Goal: Task Accomplishment & Management: Use online tool/utility

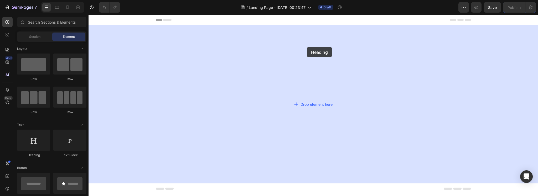
drag, startPoint x: 128, startPoint y: 159, endPoint x: 309, endPoint y: 48, distance: 212.5
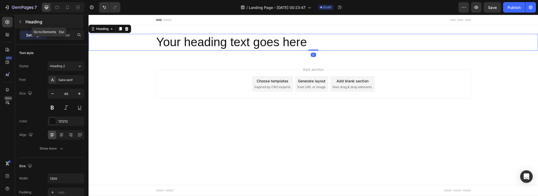
click at [28, 22] on p "Heading" at bounding box center [54, 22] width 57 height 6
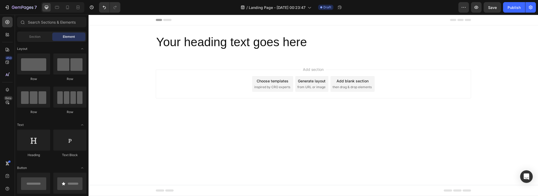
scroll to position [87, 0]
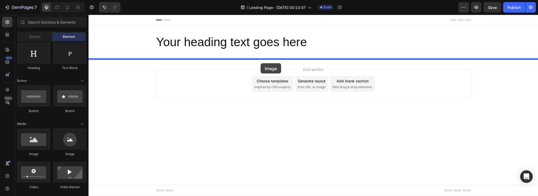
drag, startPoint x: 118, startPoint y: 160, endPoint x: 261, endPoint y: 63, distance: 173.0
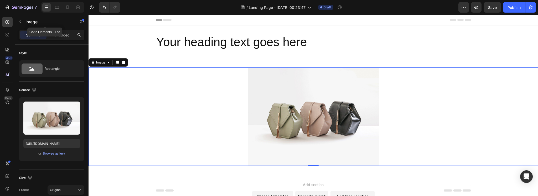
click at [25, 17] on div "Image" at bounding box center [45, 22] width 60 height 14
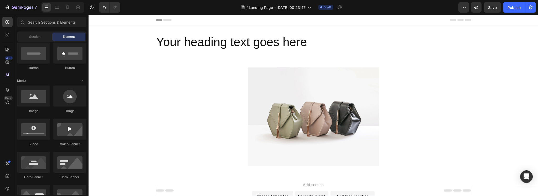
scroll to position [43, 0]
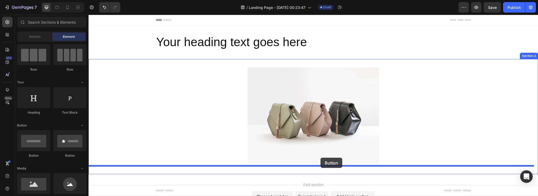
drag, startPoint x: 123, startPoint y: 157, endPoint x: 321, endPoint y: 159, distance: 198.2
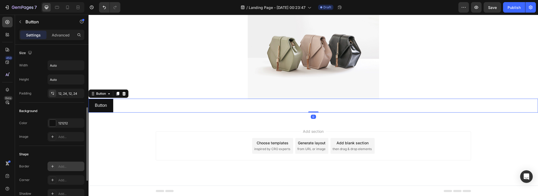
scroll to position [209, 0]
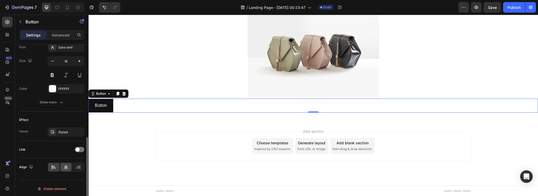
click at [66, 166] on icon at bounding box center [66, 167] width 4 height 5
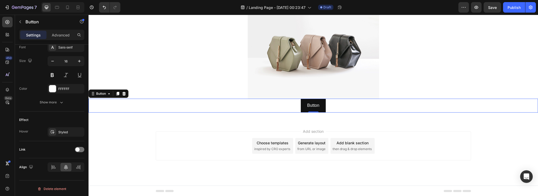
scroll to position [34, 0]
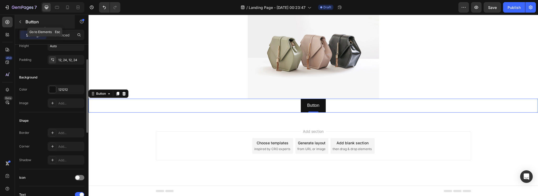
click at [29, 26] on div "Button" at bounding box center [45, 22] width 60 height 14
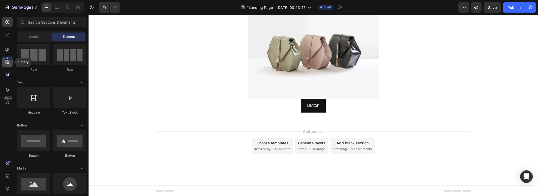
click at [9, 63] on icon at bounding box center [7, 62] width 3 height 3
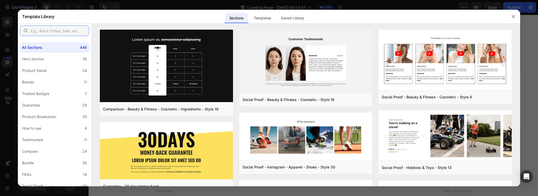
click at [52, 31] on input "text" at bounding box center [54, 31] width 69 height 11
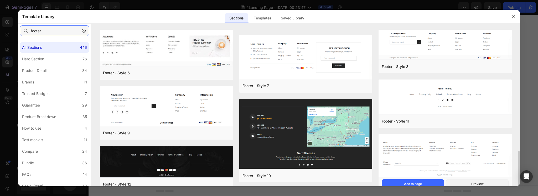
scroll to position [175, 0]
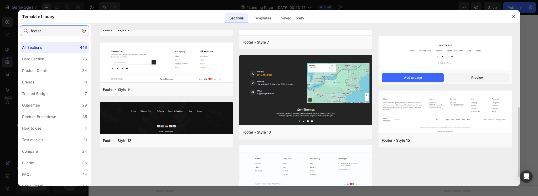
type input "footer"
click at [476, 57] on img at bounding box center [445, 54] width 133 height 36
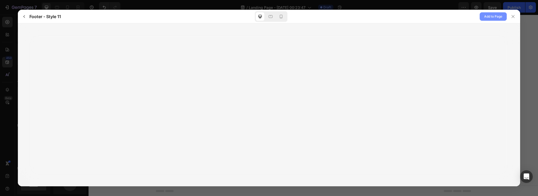
click at [487, 15] on span "Add to Page" at bounding box center [494, 16] width 18 height 6
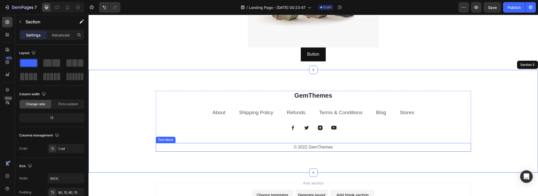
scroll to position [78, 0]
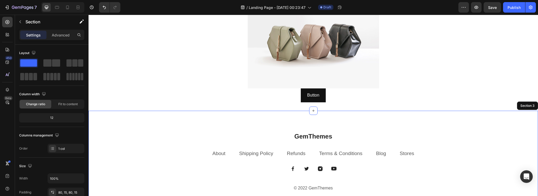
click at [338, 136] on p "GemThemes" at bounding box center [313, 137] width 314 height 8
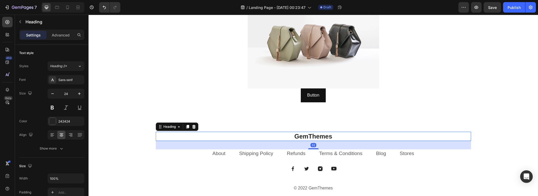
click at [326, 136] on p "GemThemes" at bounding box center [313, 137] width 314 height 8
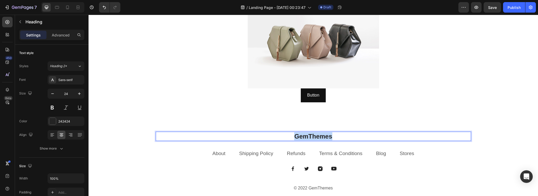
click at [326, 136] on p "GemThemes" at bounding box center [313, 137] width 314 height 8
click at [451, 125] on div "Heading 32 About Text block Shipping Policy Text block Refunds Text block Terms…" at bounding box center [314, 162] width 450 height 103
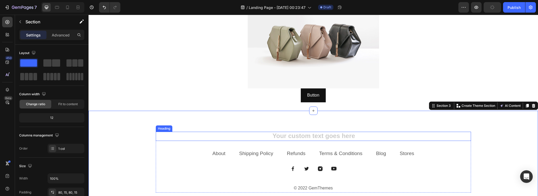
click at [447, 142] on div "Heading About Text block Shipping Policy Text block Refunds Text block Terms & …" at bounding box center [313, 162] width 315 height 61
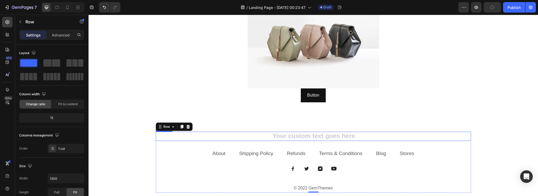
click at [453, 136] on h2 "Rich Text Editor. Editing area: main" at bounding box center [313, 136] width 315 height 9
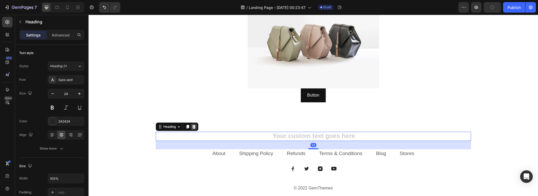
click at [192, 127] on icon at bounding box center [194, 127] width 4 height 4
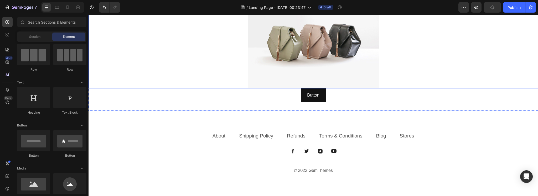
click at [269, 98] on div "Button Button" at bounding box center [314, 96] width 450 height 14
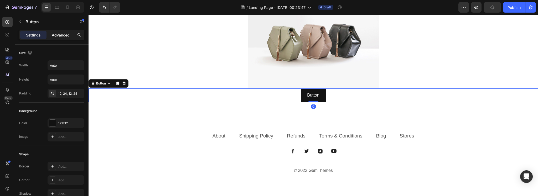
click at [58, 31] on div "Advanced" at bounding box center [61, 35] width 26 height 8
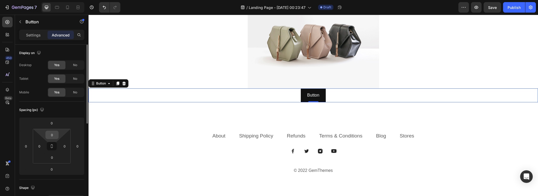
click at [50, 136] on input "0" at bounding box center [52, 135] width 11 height 8
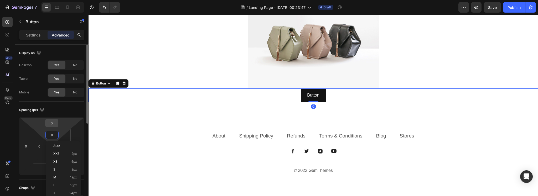
click at [52, 122] on input "0" at bounding box center [52, 123] width 11 height 8
type input "30"
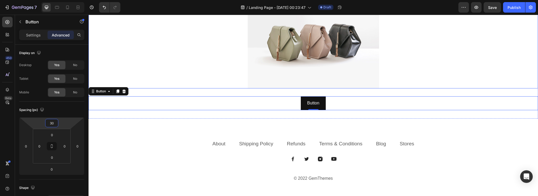
click at [435, 78] on div at bounding box center [314, 39] width 450 height 99
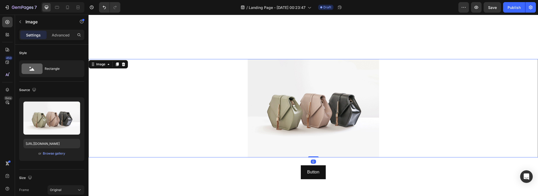
scroll to position [0, 0]
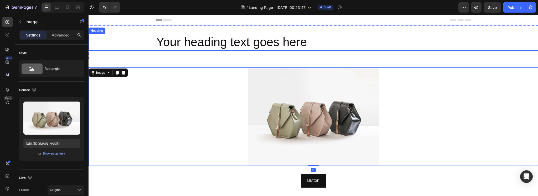
click at [330, 47] on h2 "Your heading text goes here" at bounding box center [313, 42] width 315 height 17
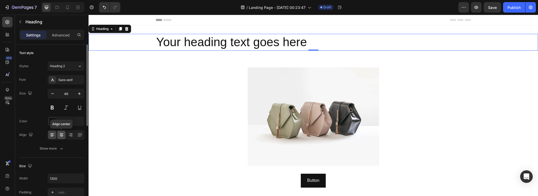
click at [63, 136] on icon at bounding box center [61, 135] width 5 height 5
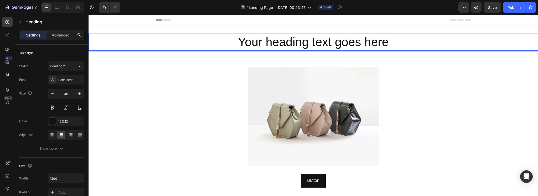
click at [292, 41] on h2 "Your heading text goes here" at bounding box center [313, 42] width 315 height 17
click at [292, 41] on p "Your heading text goes here" at bounding box center [313, 42] width 314 height 16
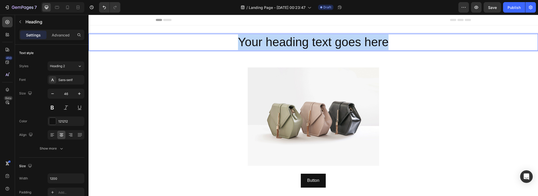
click at [292, 41] on p "Your heading text goes here" at bounding box center [313, 42] width 314 height 16
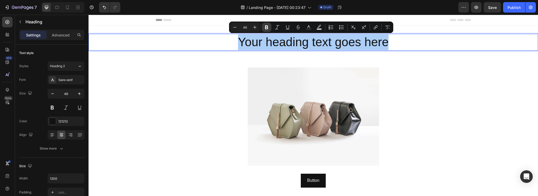
click at [267, 27] on icon "Editor contextual toolbar" at bounding box center [266, 27] width 5 height 5
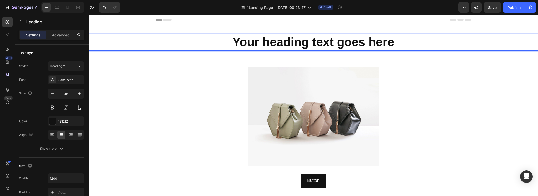
click at [210, 51] on div "Your heading text goes here Heading 0 Section 1" at bounding box center [314, 43] width 450 height 34
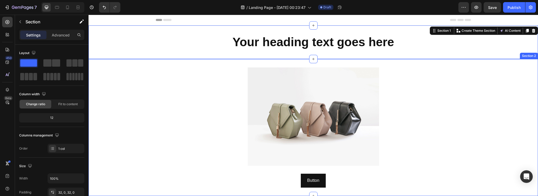
click at [213, 87] on div at bounding box center [314, 117] width 450 height 99
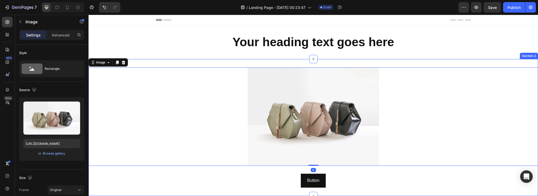
click at [395, 60] on div "Image 0 Button Button Section 2" at bounding box center [314, 127] width 450 height 137
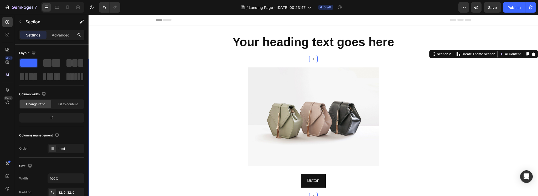
click at [373, 60] on div "Image Button Button Section 2 You can create reusable sections Create Theme Sec…" at bounding box center [314, 127] width 450 height 137
click at [416, 89] on div at bounding box center [314, 117] width 450 height 99
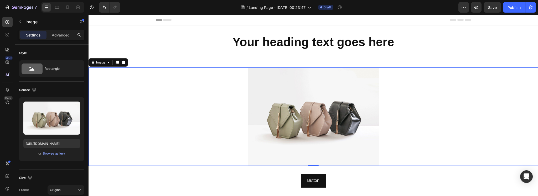
click at [353, 113] on img at bounding box center [313, 117] width 131 height 99
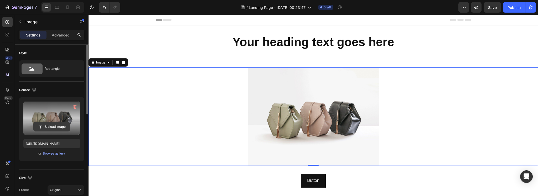
click at [54, 126] on input "file" at bounding box center [52, 127] width 36 height 9
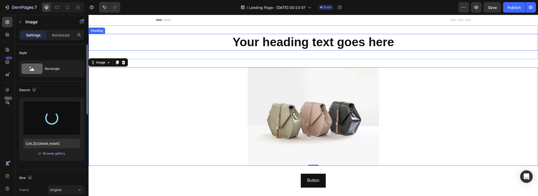
type input "[URL][DOMAIN_NAME]"
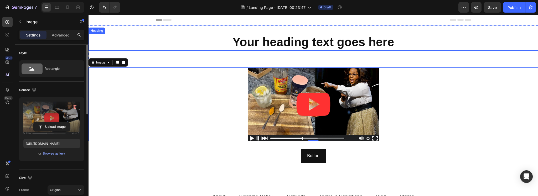
click at [333, 44] on strong "Your heading text goes here" at bounding box center [314, 42] width 162 height 14
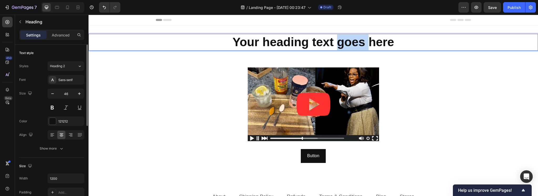
click at [336, 40] on strong "Your heading text goes here" at bounding box center [314, 42] width 162 height 14
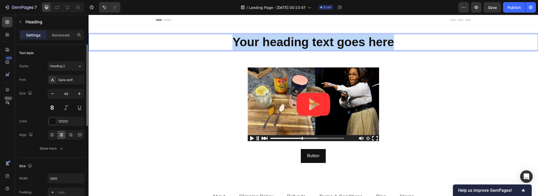
click at [336, 40] on strong "Your heading text goes here" at bounding box center [314, 42] width 162 height 14
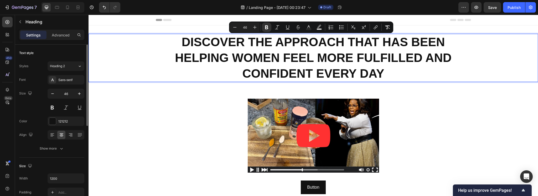
click at [243, 25] on input "46" at bounding box center [245, 27] width 11 height 6
type input "34"
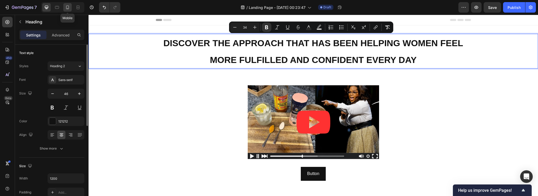
click at [65, 8] on icon at bounding box center [67, 7] width 5 height 5
type input "41"
type input "100%"
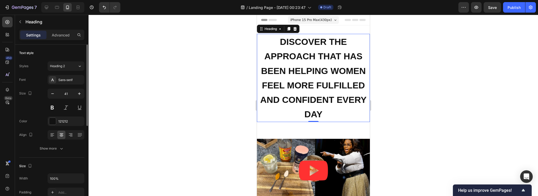
scroll to position [1, 0]
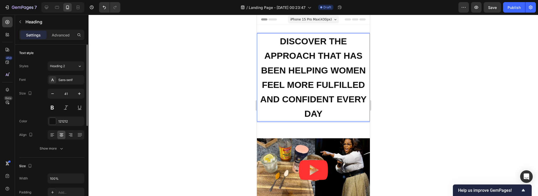
click at [345, 59] on strong "DISCOVER THE APPROACH THAT HAS BEEN HELPING WOMEN FEEL MORE FULFILLED AND CONFI…" at bounding box center [313, 77] width 106 height 83
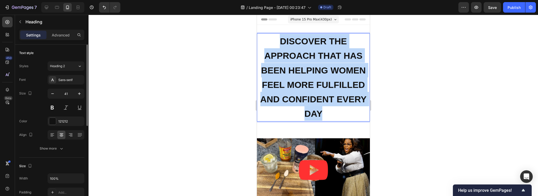
click at [345, 59] on strong "DISCOVER THE APPROACH THAT HAS BEEN HELPING WOMEN FEEL MORE FULFILLED AND CONFI…" at bounding box center [313, 77] width 106 height 83
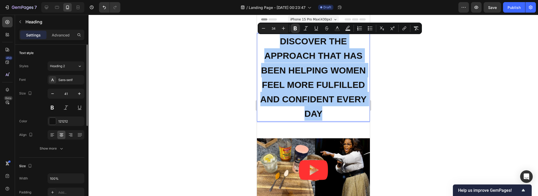
click at [274, 28] on input "34" at bounding box center [273, 28] width 11 height 6
type input "25"
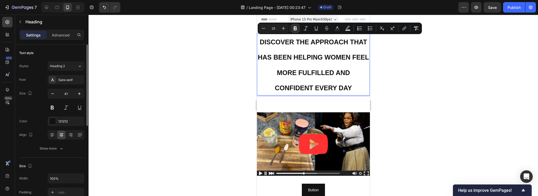
click at [329, 65] on p "DISCOVER THE APPROACH THAT HAS BEEN HELPING WOMEN FEEL MORE FULFILLED AND CONFI…" at bounding box center [313, 64] width 112 height 61
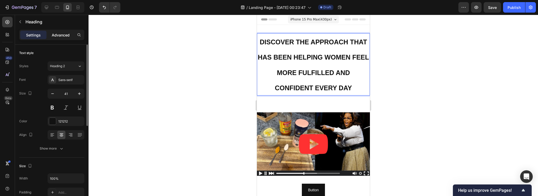
click at [61, 37] on p "Advanced" at bounding box center [61, 35] width 18 height 6
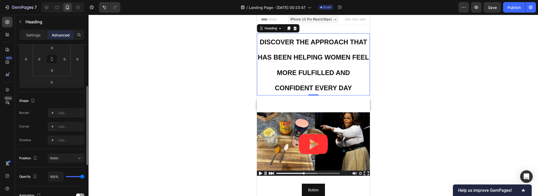
scroll to position [131, 0]
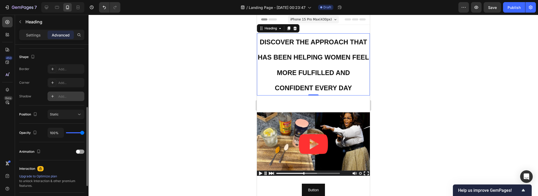
click at [65, 96] on div "Add..." at bounding box center [70, 96] width 25 height 5
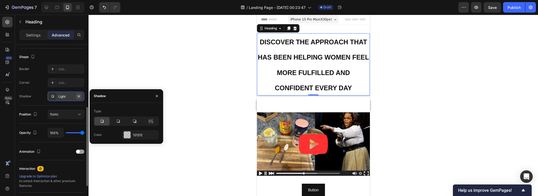
click at [78, 97] on icon "button" at bounding box center [79, 96] width 4 height 4
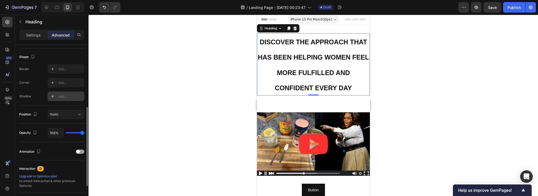
click at [40, 97] on div "Shadow Add..." at bounding box center [51, 96] width 65 height 9
click at [69, 116] on div "Static" at bounding box center [63, 114] width 27 height 5
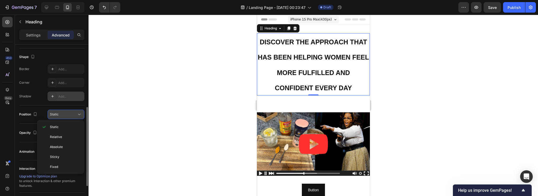
click at [69, 116] on div "Static" at bounding box center [63, 114] width 27 height 5
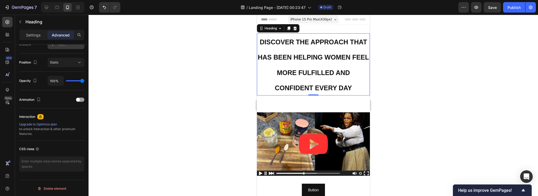
scroll to position [0, 0]
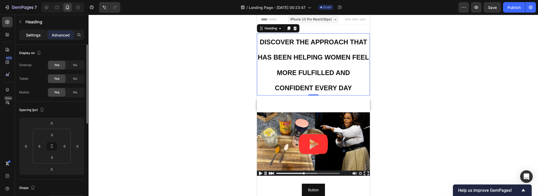
click at [35, 37] on p "Settings" at bounding box center [33, 35] width 15 height 6
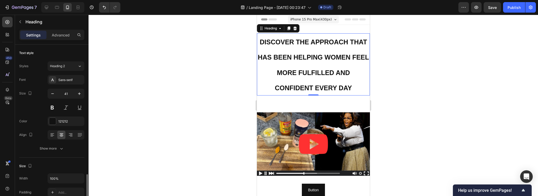
scroll to position [87, 0]
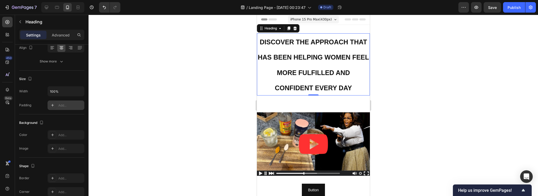
click at [65, 105] on div "Add..." at bounding box center [70, 105] width 25 height 5
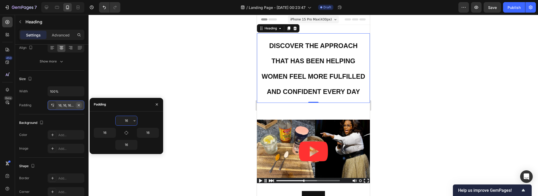
click at [79, 103] on icon "button" at bounding box center [79, 105] width 4 height 4
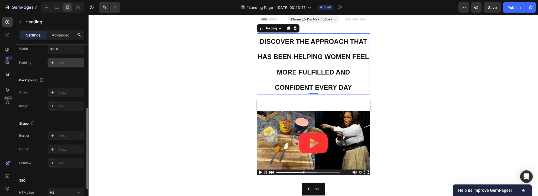
scroll to position [86, 0]
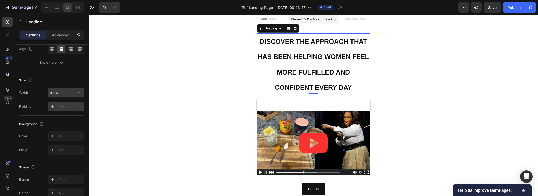
click at [69, 88] on input "100%" at bounding box center [66, 92] width 36 height 9
click at [79, 92] on icon "button" at bounding box center [79, 92] width 5 height 5
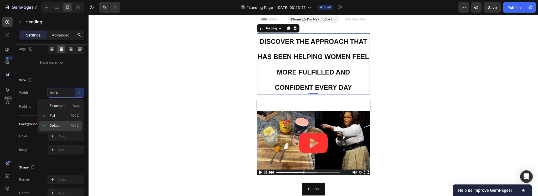
click at [53, 125] on span "Default" at bounding box center [55, 126] width 11 height 5
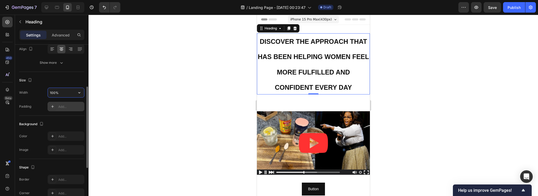
click at [63, 90] on input "100%" at bounding box center [66, 92] width 36 height 9
click at [77, 91] on icon "button" at bounding box center [79, 92] width 5 height 5
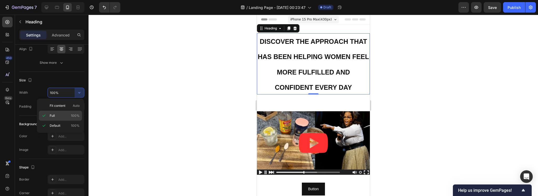
click at [58, 116] on p "Full 100%" at bounding box center [65, 116] width 30 height 5
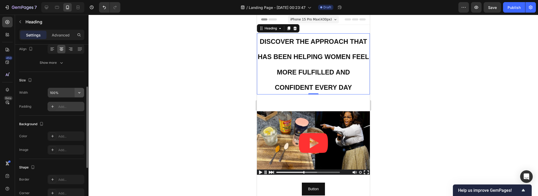
click at [75, 94] on button "button" at bounding box center [79, 92] width 9 height 9
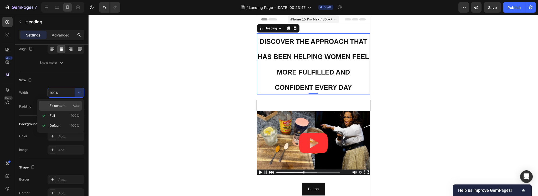
click at [64, 105] on span "Fit content" at bounding box center [58, 106] width 16 height 5
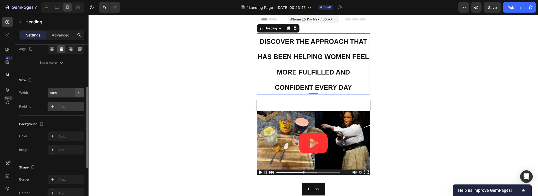
click at [80, 94] on icon "button" at bounding box center [79, 92] width 5 height 5
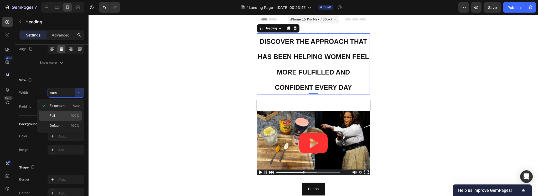
click at [56, 114] on p "Full 100%" at bounding box center [65, 116] width 30 height 5
type input "100%"
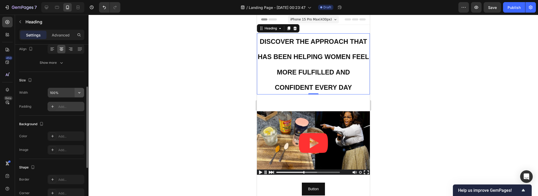
click at [78, 94] on icon "button" at bounding box center [79, 92] width 5 height 5
click at [67, 75] on div "Size Width 100% Padding Add..." at bounding box center [51, 94] width 65 height 44
click at [57, 62] on div "Show more" at bounding box center [52, 62] width 24 height 5
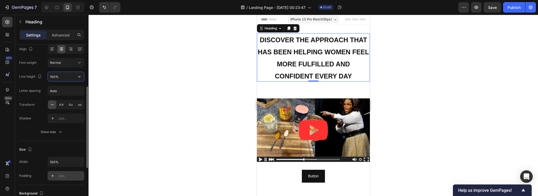
drag, startPoint x: 55, startPoint y: 79, endPoint x: 48, endPoint y: 79, distance: 7.1
click at [48, 79] on input "100%" at bounding box center [66, 76] width 36 height 9
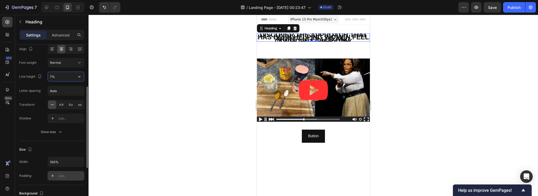
type input "70%"
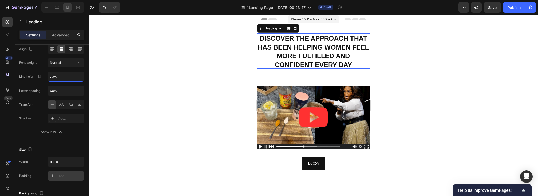
click at [429, 97] on div at bounding box center [314, 106] width 450 height 182
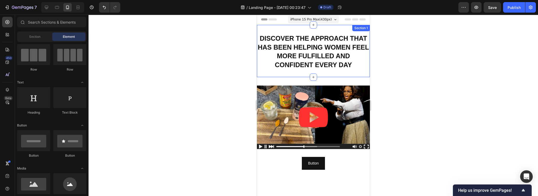
click at [336, 73] on div "⁠⁠⁠⁠⁠⁠⁠ DISCOVER THE APPROACH THAT HAS BEEN HELPING WOMEN FEEL MORE FULFILLED A…" at bounding box center [313, 51] width 113 height 52
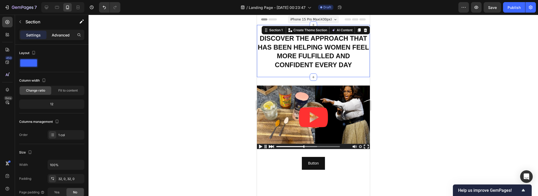
click at [57, 35] on p "Advanced" at bounding box center [61, 35] width 18 height 6
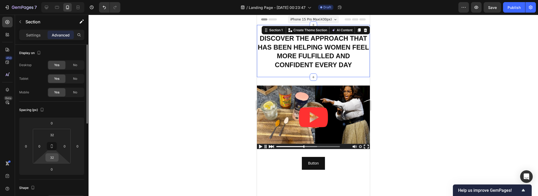
click at [53, 159] on input "32" at bounding box center [52, 158] width 11 height 8
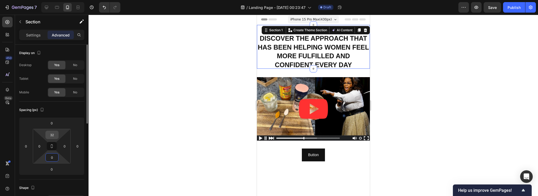
type input "0"
click at [52, 135] on input "32" at bounding box center [52, 135] width 11 height 8
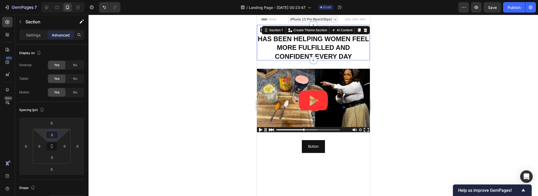
type input "0"
click at [170, 87] on div at bounding box center [314, 106] width 450 height 182
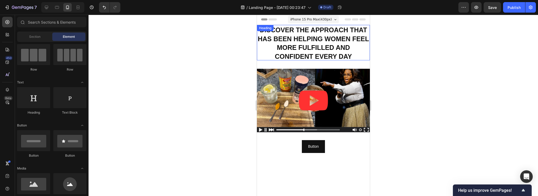
click at [337, 50] on strong "DISCOVER THE APPROACH THAT HAS BEEN HELPING WOMEN FEEL MORE FULFILLED AND CONFI…" at bounding box center [313, 43] width 111 height 34
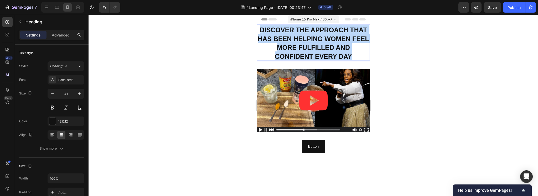
click at [337, 50] on strong "DISCOVER THE APPROACH THAT HAS BEEN HELPING WOMEN FEEL MORE FULFILLED AND CONFI…" at bounding box center [313, 43] width 111 height 34
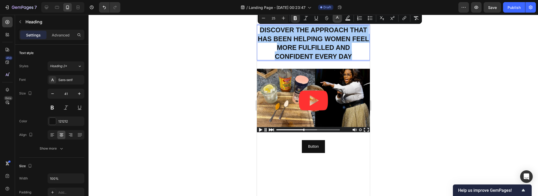
click at [336, 18] on icon "Editor contextual toolbar" at bounding box center [337, 18] width 5 height 5
type input "121212"
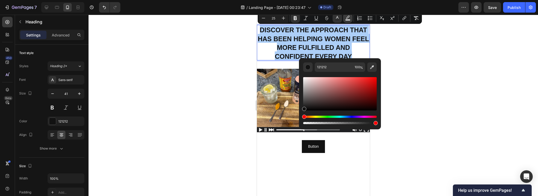
click at [348, 15] on button "Text Background Color" at bounding box center [347, 17] width 9 height 9
type input "000000"
type input "77"
click at [315, 116] on div "Hue" at bounding box center [340, 117] width 74 height 2
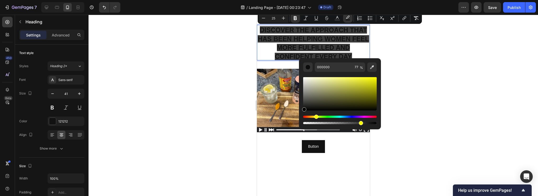
click at [316, 117] on div "Hue" at bounding box center [340, 117] width 74 height 2
type input "F7F700"
drag, startPoint x: 372, startPoint y: 82, endPoint x: 377, endPoint y: 78, distance: 6.6
click at [377, 78] on div "Editor contextual toolbar" at bounding box center [340, 93] width 74 height 33
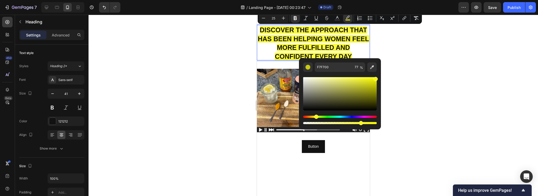
click at [423, 70] on div at bounding box center [314, 106] width 450 height 182
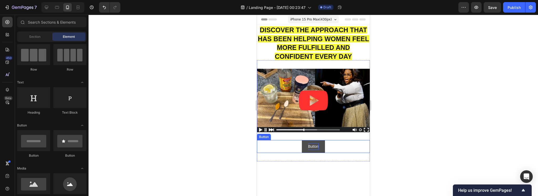
click at [314, 144] on p "Button" at bounding box center [313, 147] width 11 height 7
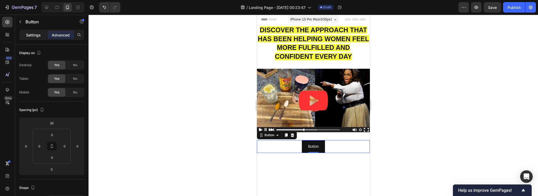
click at [30, 35] on p "Settings" at bounding box center [33, 35] width 15 height 6
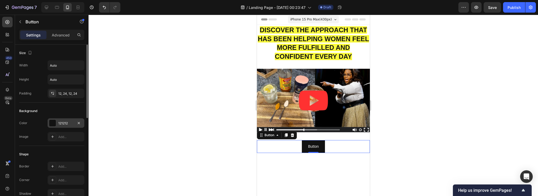
click at [65, 125] on div "121212" at bounding box center [65, 123] width 15 height 5
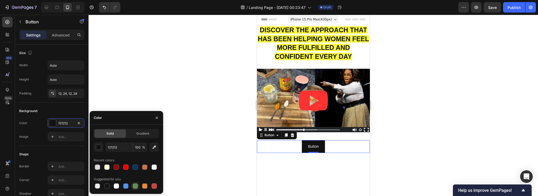
click at [135, 185] on div at bounding box center [135, 186] width 5 height 5
click at [155, 147] on icon "button" at bounding box center [154, 147] width 5 height 5
type input "F9F9F9"
click at [100, 147] on div "button" at bounding box center [98, 147] width 5 height 5
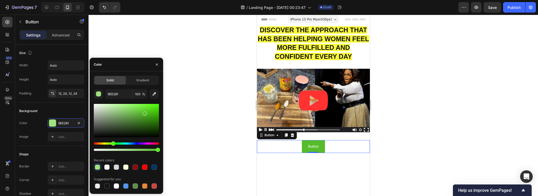
drag, startPoint x: 126, startPoint y: 121, endPoint x: 144, endPoint y: 113, distance: 20.1
click at [144, 113] on div at bounding box center [145, 114] width 4 height 4
type input "56BC2B"
click at [224, 128] on div at bounding box center [314, 106] width 450 height 182
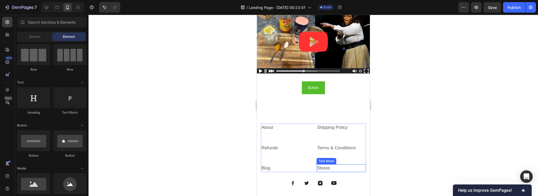
scroll to position [44, 0]
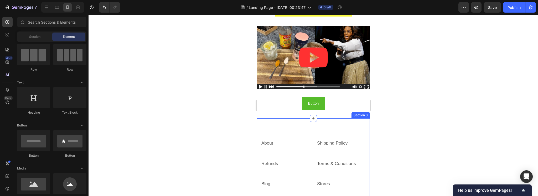
click at [337, 127] on div "About Text block Shipping Policy Text block Refunds Text block Terms & Conditio…" at bounding box center [313, 181] width 113 height 125
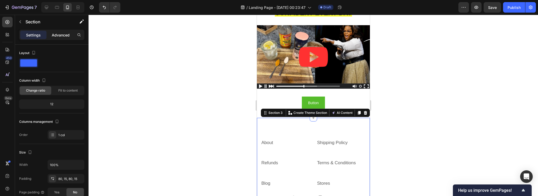
click at [64, 38] on div "Advanced" at bounding box center [61, 35] width 26 height 8
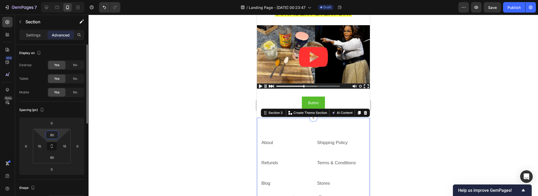
click at [54, 132] on input "80" at bounding box center [52, 135] width 11 height 8
type input "10"
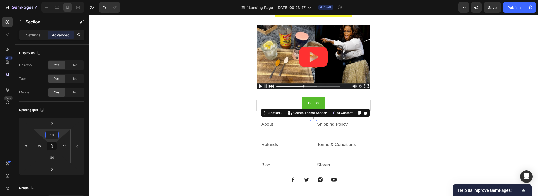
click at [215, 108] on div at bounding box center [314, 106] width 450 height 182
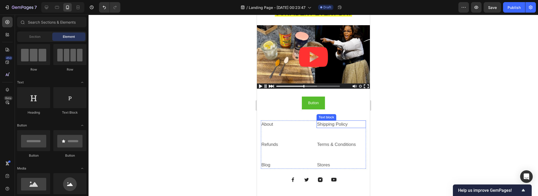
click at [338, 123] on link "Shipping Policy" at bounding box center [332, 124] width 30 height 5
click at [287, 122] on p "About" at bounding box center [285, 124] width 48 height 7
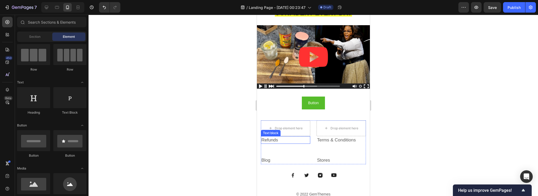
click at [283, 139] on p "Refunds" at bounding box center [285, 140] width 48 height 7
click at [327, 138] on link "Terms & Conditions" at bounding box center [336, 140] width 39 height 5
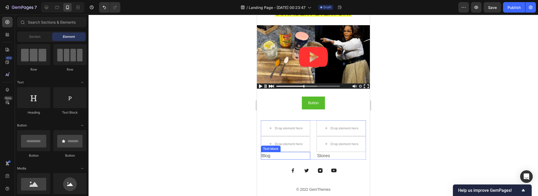
click at [274, 157] on p "Blog" at bounding box center [285, 156] width 48 height 7
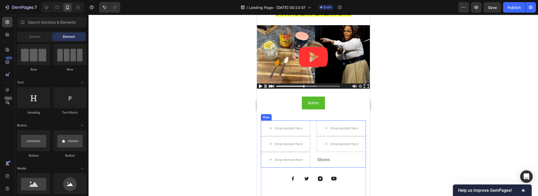
click at [327, 157] on link "Stores" at bounding box center [323, 159] width 13 height 5
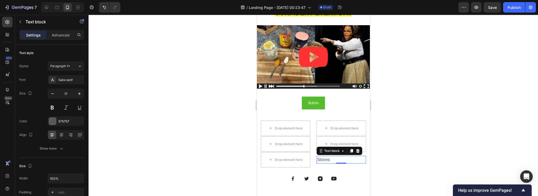
click at [332, 157] on p "Stores" at bounding box center [341, 160] width 48 height 7
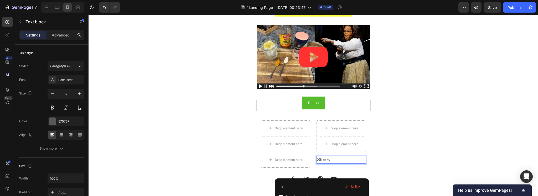
click at [332, 157] on p "Stores" at bounding box center [341, 160] width 48 height 7
click at [439, 149] on div at bounding box center [314, 106] width 450 height 182
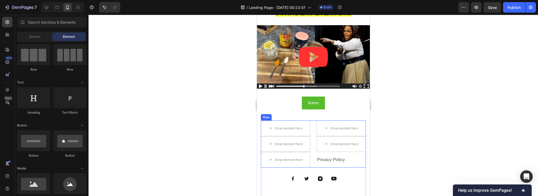
click at [333, 158] on link "Privacy Policy" at bounding box center [331, 159] width 28 height 5
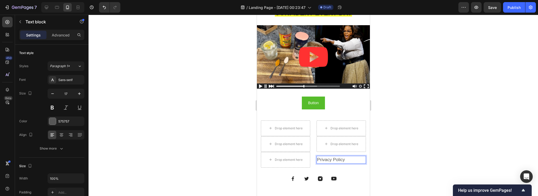
click at [333, 158] on link "Privacy Policy" at bounding box center [331, 159] width 28 height 5
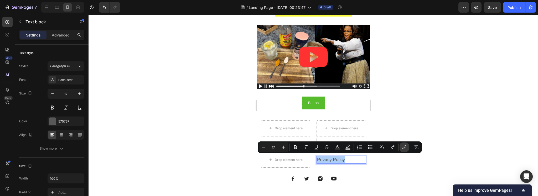
click at [404, 147] on icon "Editor contextual toolbar" at bounding box center [404, 147] width 5 height 5
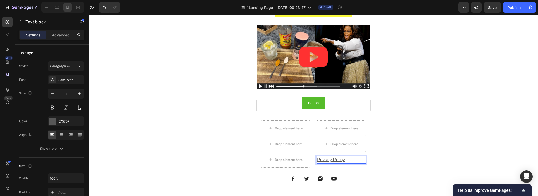
type input "17"
click at [330, 158] on u "Privacy Policy" at bounding box center [331, 159] width 28 height 5
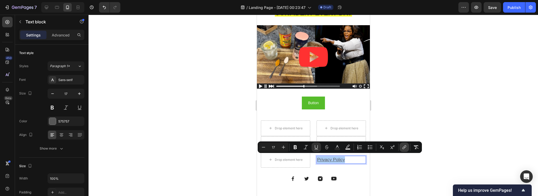
click at [406, 149] on icon "Editor contextual toolbar" at bounding box center [404, 147] width 5 height 5
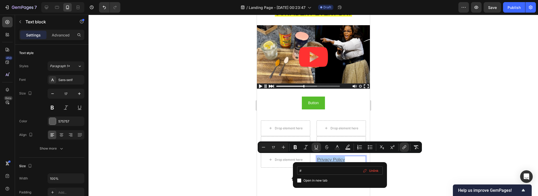
click at [316, 171] on input "#" at bounding box center [340, 171] width 86 height 8
type input "[URL][DOMAIN_NAME]"
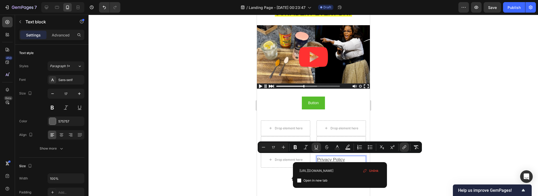
click at [429, 171] on div at bounding box center [314, 106] width 450 height 182
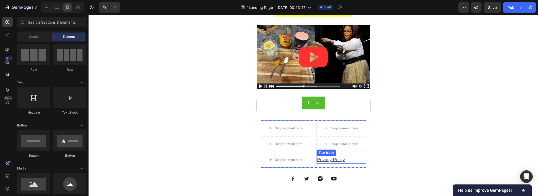
click at [329, 157] on u "Privacy Policy" at bounding box center [331, 159] width 28 height 5
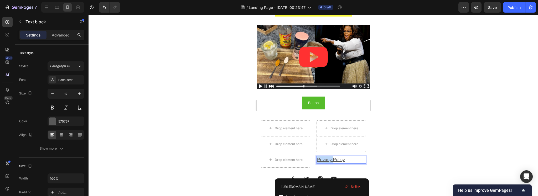
click at [332, 161] on p "Privacy Policy" at bounding box center [341, 160] width 48 height 7
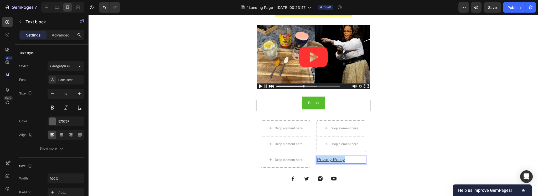
click at [332, 161] on p "Privacy Policy" at bounding box center [341, 160] width 48 height 7
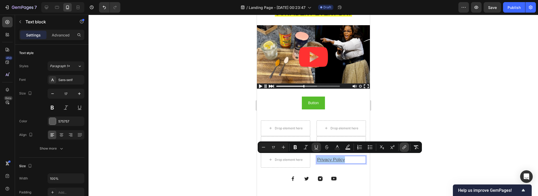
click at [403, 149] on icon "Editor contextual toolbar" at bounding box center [404, 147] width 5 height 5
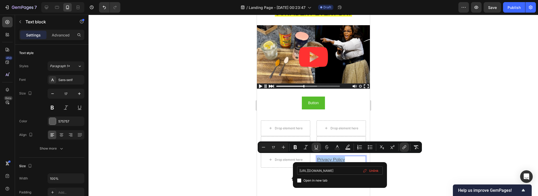
click at [318, 174] on input "[URL][DOMAIN_NAME]" at bounding box center [340, 171] width 86 height 8
click at [446, 125] on div at bounding box center [314, 106] width 450 height 182
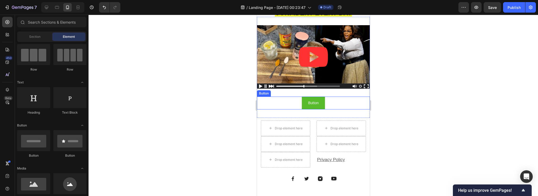
click at [335, 101] on div "Button Button" at bounding box center [313, 103] width 113 height 13
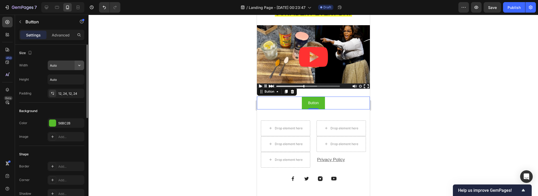
click at [76, 65] on button "button" at bounding box center [79, 65] width 9 height 9
click at [60, 85] on div "Full 100%" at bounding box center [60, 89] width 43 height 10
type input "100%"
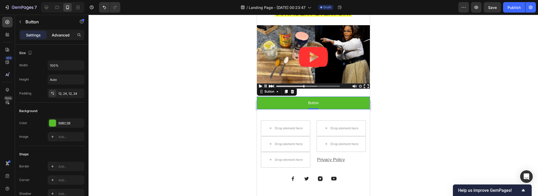
click at [54, 34] on p "Advanced" at bounding box center [61, 35] width 18 height 6
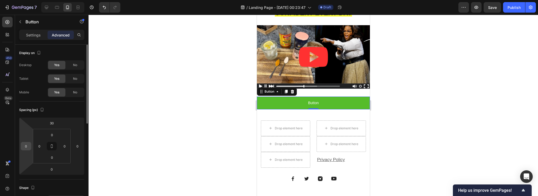
click at [30, 146] on div "0" at bounding box center [26, 146] width 11 height 8
click at [28, 147] on input "0" at bounding box center [26, 146] width 8 height 8
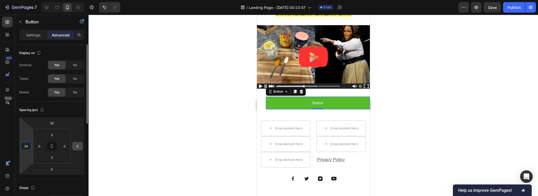
type input "34"
click at [77, 145] on input "0" at bounding box center [78, 146] width 8 height 8
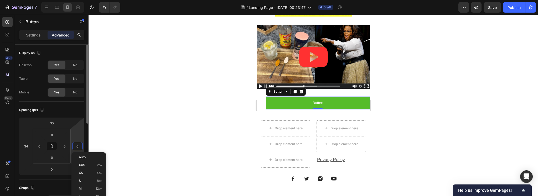
click at [77, 145] on input "0" at bounding box center [78, 146] width 8 height 8
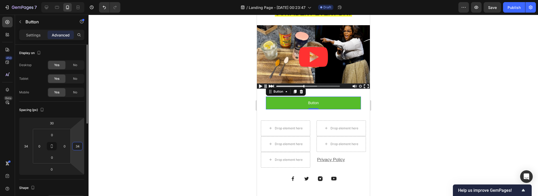
type input "34"
click at [69, 108] on div "Spacing (px)" at bounding box center [51, 110] width 65 height 8
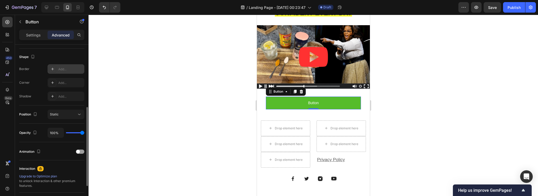
click at [68, 68] on div "Add..." at bounding box center [70, 69] width 25 height 5
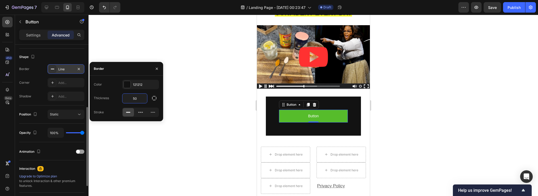
type input "0"
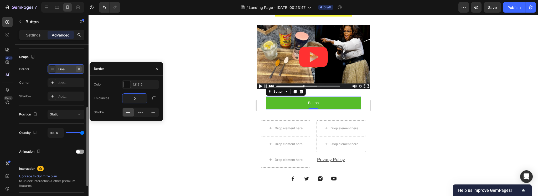
click at [77, 69] on icon "button" at bounding box center [79, 69] width 4 height 4
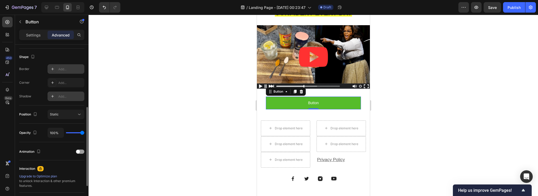
click at [67, 97] on div "Add..." at bounding box center [70, 96] width 25 height 5
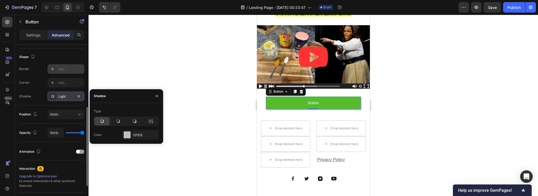
click at [106, 122] on div at bounding box center [101, 121] width 15 height 8
click at [67, 82] on div "Add..." at bounding box center [70, 83] width 25 height 5
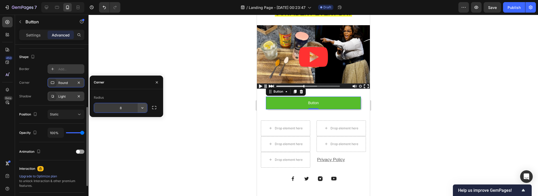
click at [140, 106] on icon "button" at bounding box center [142, 107] width 5 height 5
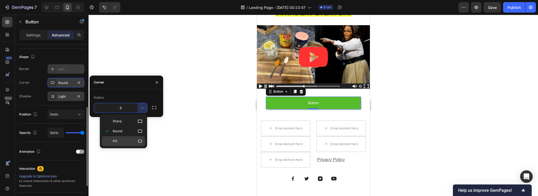
click at [124, 143] on p "Pill" at bounding box center [128, 141] width 30 height 5
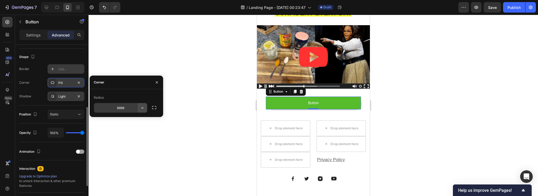
click at [145, 109] on button "button" at bounding box center [142, 107] width 9 height 9
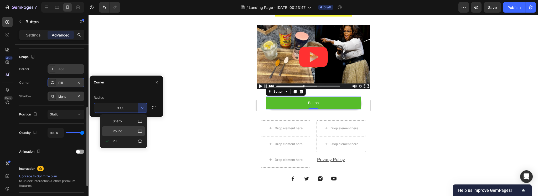
click at [122, 130] on span "Round" at bounding box center [117, 131] width 9 height 5
type input "8"
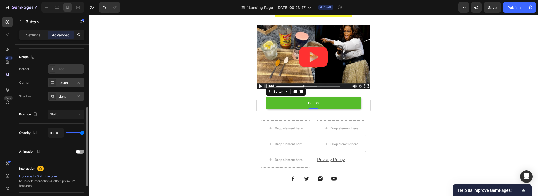
click at [40, 80] on div "Corner Round" at bounding box center [51, 82] width 65 height 9
click at [201, 104] on div at bounding box center [314, 106] width 450 height 182
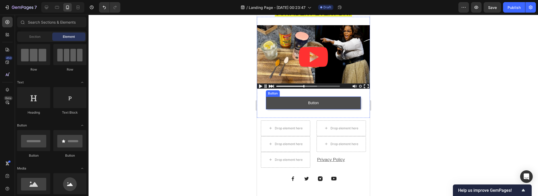
click at [289, 100] on button "Button" at bounding box center [313, 103] width 95 height 13
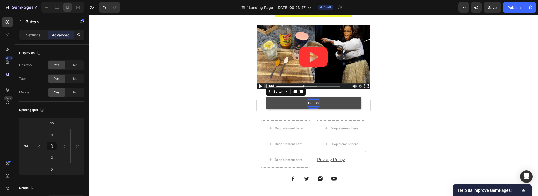
click at [308, 101] on p "Button" at bounding box center [313, 103] width 11 height 7
click at [266, 97] on button "DISCOVERY" at bounding box center [313, 103] width 95 height 13
click at [439, 129] on div at bounding box center [314, 106] width 450 height 182
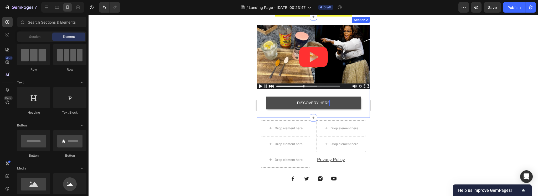
click at [331, 104] on button "DISCOVERY HERE" at bounding box center [313, 103] width 95 height 13
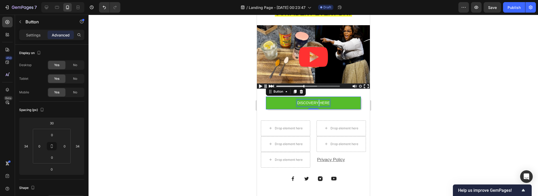
click at [316, 101] on p "DISCOVERY HERE" at bounding box center [313, 103] width 33 height 7
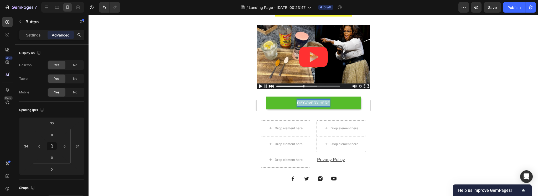
click at [316, 101] on p "DISCOVERY HERE" at bounding box center [313, 103] width 33 height 7
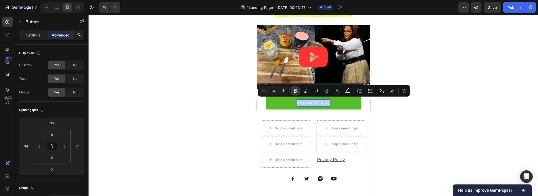
click at [294, 92] on icon "Editor contextual toolbar" at bounding box center [295, 90] width 5 height 5
click at [280, 91] on button "Plus" at bounding box center [283, 90] width 9 height 9
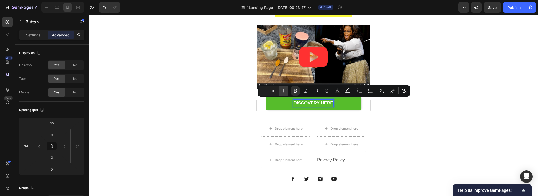
click at [280, 91] on button "Plus" at bounding box center [283, 90] width 9 height 9
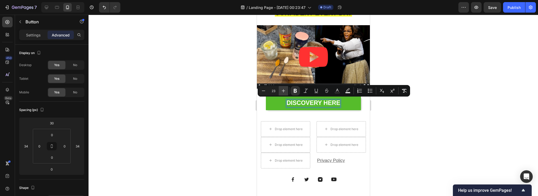
click at [280, 91] on button "Plus" at bounding box center [283, 90] width 9 height 9
type input "25"
click at [223, 101] on div at bounding box center [314, 106] width 450 height 182
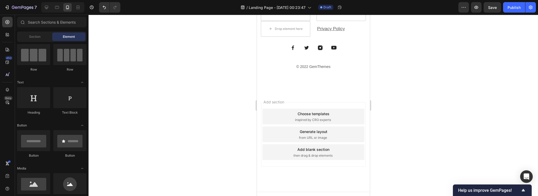
scroll to position [132, 0]
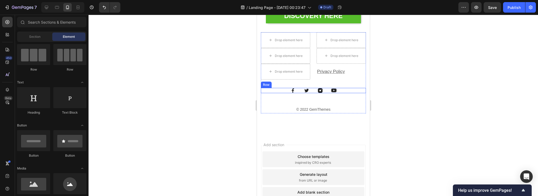
click at [347, 91] on div "Image Image Image Image Row" at bounding box center [313, 90] width 105 height 5
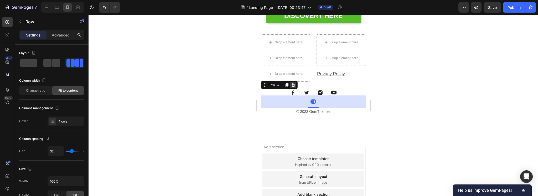
click at [294, 83] on icon at bounding box center [293, 85] width 3 height 4
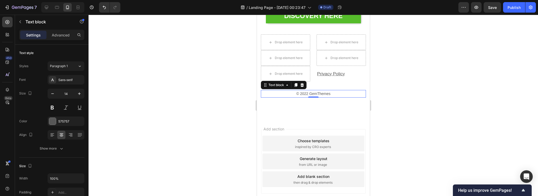
click at [342, 92] on p "© 2022 GemThemes" at bounding box center [313, 94] width 104 height 7
click at [305, 93] on p "© 2022 GemThemes" at bounding box center [313, 94] width 104 height 7
drag, startPoint x: 305, startPoint y: 92, endPoint x: 346, endPoint y: 95, distance: 41.4
click at [346, 95] on p "© 2022 GemThemes" at bounding box center [313, 94] width 104 height 7
click at [324, 91] on p "© 2025 Pink Sallt All Right Reserved" at bounding box center [313, 94] width 104 height 7
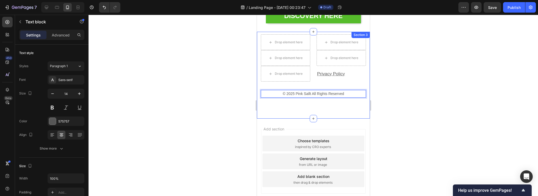
drag, startPoint x: 200, startPoint y: 88, endPoint x: 212, endPoint y: 94, distance: 13.9
click at [200, 88] on div at bounding box center [314, 106] width 450 height 182
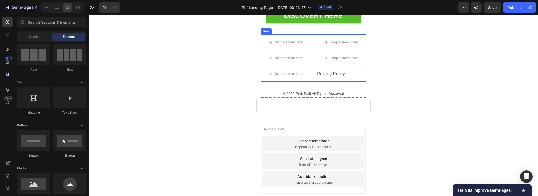
scroll to position [0, 0]
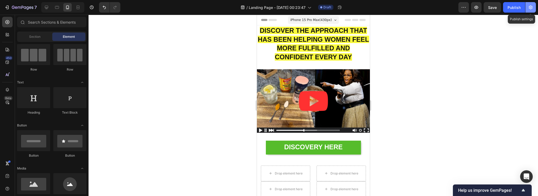
click at [533, 8] on icon "button" at bounding box center [530, 7] width 5 height 5
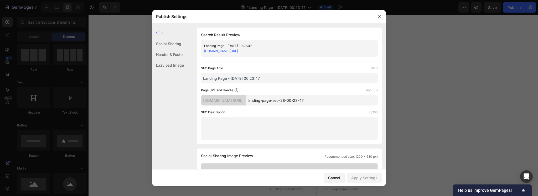
scroll to position [219, 0]
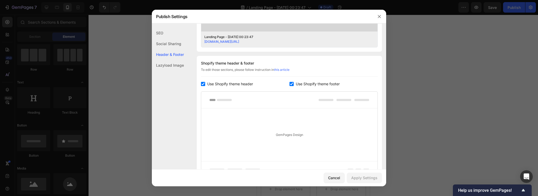
click at [236, 83] on span "Use Shopify theme header" at bounding box center [230, 84] width 46 height 6
checkbox input "false"
click at [322, 85] on span "Use Shopify theme footer" at bounding box center [318, 84] width 44 height 6
checkbox input "false"
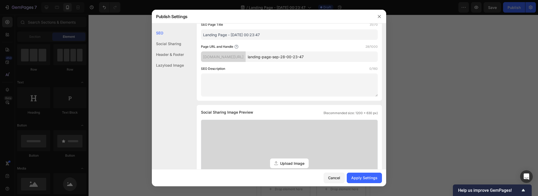
scroll to position [0, 0]
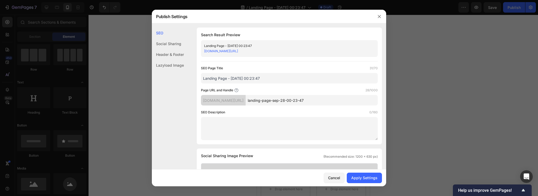
click at [261, 75] on input "Landing Page - [DATE] 00:23:47" at bounding box center [289, 78] width 177 height 11
type input "Pink Sallt Pg1"
click at [284, 98] on input "landing-page-sep-28-00-23-47" at bounding box center [312, 100] width 132 height 11
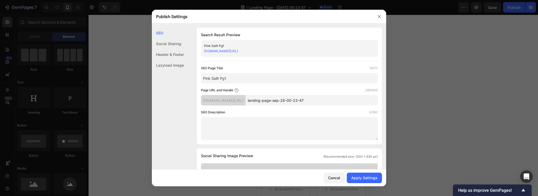
click at [284, 98] on input "landing-page-sep-28-00-23-47" at bounding box center [312, 100] width 132 height 11
type input "prs1-pink"
click at [367, 175] on button "Apply Settings" at bounding box center [364, 178] width 35 height 11
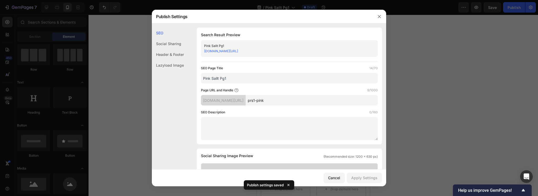
click at [385, 21] on div at bounding box center [380, 17] width 14 height 14
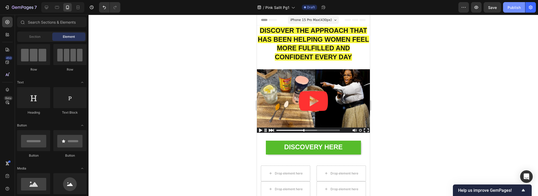
click at [522, 9] on button "Publish" at bounding box center [514, 7] width 22 height 11
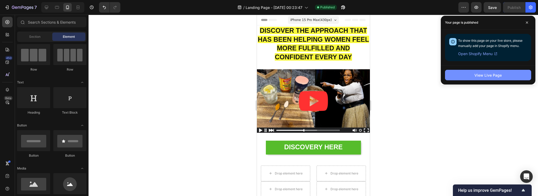
click at [495, 73] on div "View Live Page" at bounding box center [488, 76] width 27 height 6
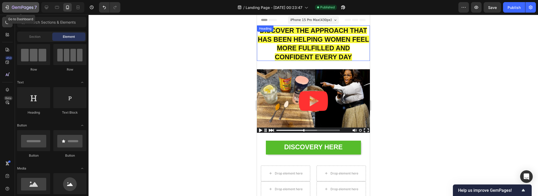
click at [7, 5] on icon "button" at bounding box center [6, 7] width 5 height 5
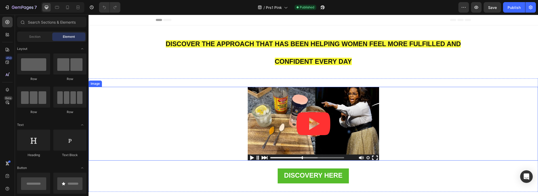
click at [367, 116] on img at bounding box center [313, 124] width 131 height 74
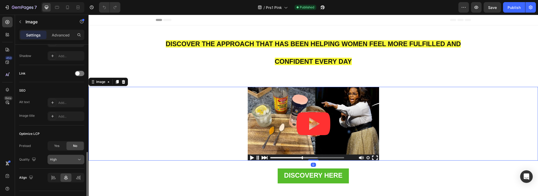
scroll to position [230, 0]
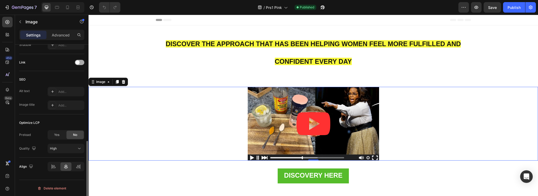
click at [83, 62] on div at bounding box center [79, 62] width 9 height 5
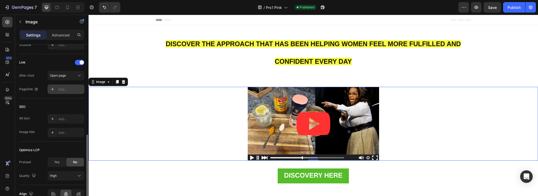
click at [60, 87] on div "Add..." at bounding box center [70, 89] width 25 height 5
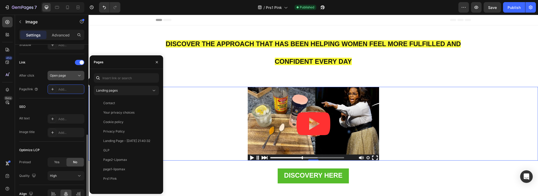
click at [64, 75] on span "Open page" at bounding box center [58, 76] width 16 height 4
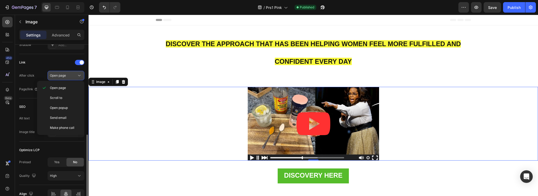
click at [64, 75] on span "Open page" at bounding box center [58, 76] width 16 height 4
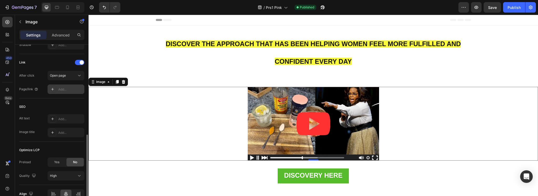
click at [64, 91] on div "Add..." at bounding box center [66, 89] width 37 height 9
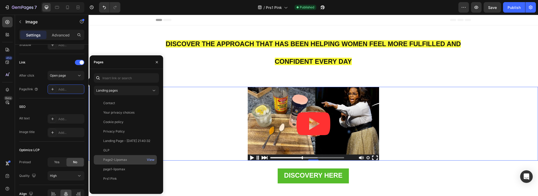
click at [119, 160] on div "Page2-Lipomax" at bounding box center [115, 160] width 24 height 5
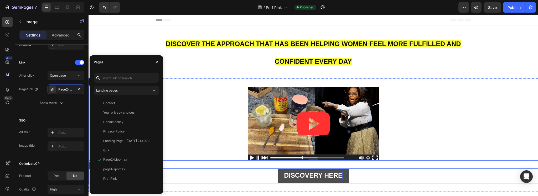
click at [328, 179] on strong "DISCOVERY HERE" at bounding box center [313, 175] width 58 height 7
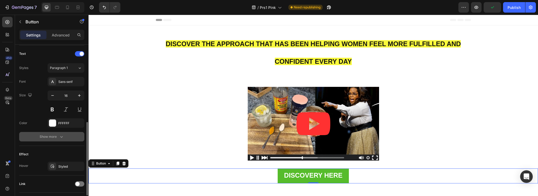
scroll to position [209, 0]
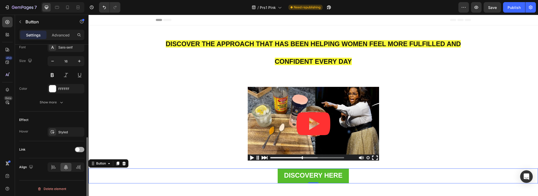
click at [83, 150] on div at bounding box center [79, 149] width 9 height 5
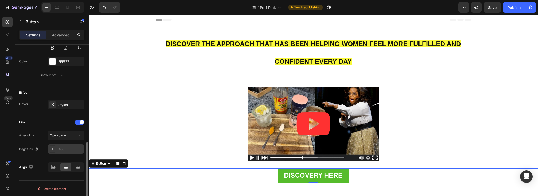
click at [61, 147] on div "Add..." at bounding box center [70, 149] width 25 height 5
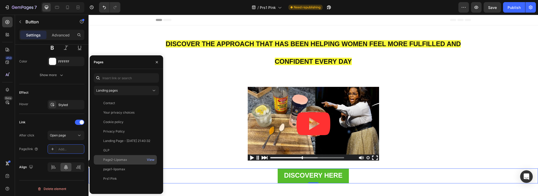
click at [126, 162] on div "Page2-Lipomax" at bounding box center [115, 160] width 24 height 5
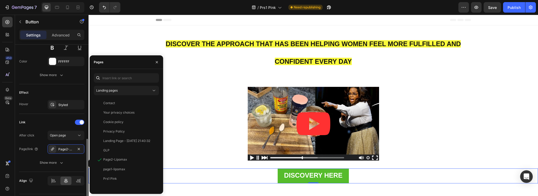
click at [41, 118] on div "Link" at bounding box center [51, 122] width 65 height 8
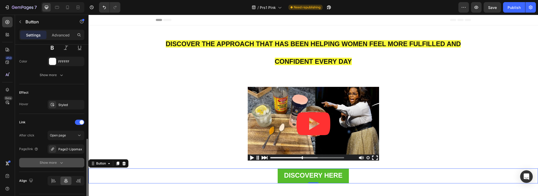
click at [47, 164] on div "Show more" at bounding box center [52, 162] width 24 height 5
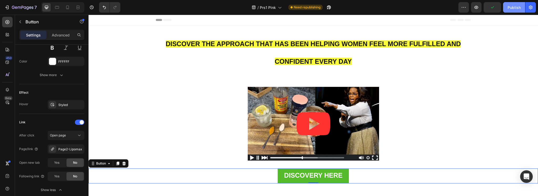
click at [511, 7] on div "Publish" at bounding box center [514, 8] width 13 height 6
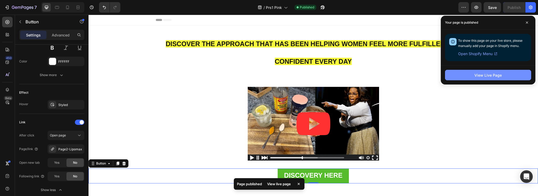
click at [491, 78] on button "View Live Page" at bounding box center [488, 75] width 86 height 11
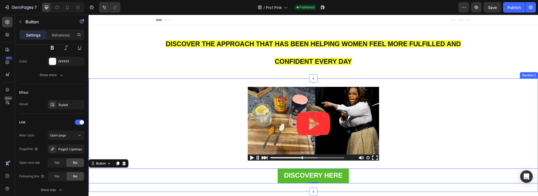
click at [533, 85] on div "Image DISCOVERY HERE Button 0 Section 2" at bounding box center [314, 136] width 450 height 114
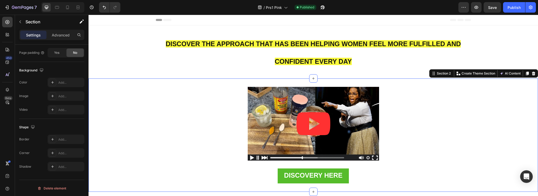
scroll to position [0, 0]
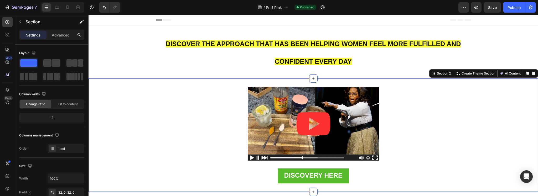
click at [422, 6] on div "/ Prs1 Pink Published" at bounding box center [292, 7] width 334 height 11
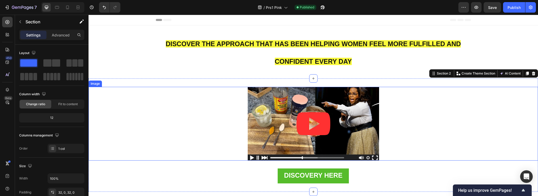
click at [361, 110] on img at bounding box center [313, 124] width 131 height 74
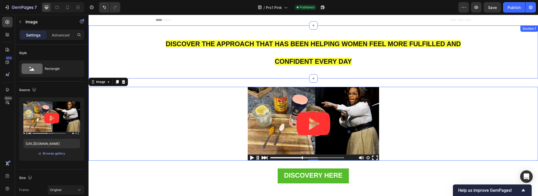
click at [369, 73] on div "DISCOVER THE APPROACH THAT HAS BEEN HELPING WOMEN FEEL MORE FULFILLED AND CONFI…" at bounding box center [314, 52] width 450 height 53
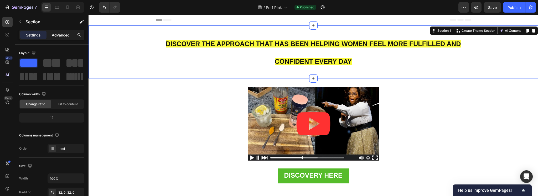
click at [56, 37] on p "Advanced" at bounding box center [61, 35] width 18 height 6
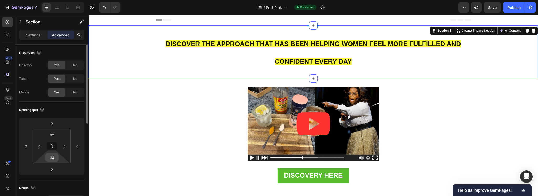
click at [54, 160] on input "32" at bounding box center [52, 158] width 11 height 8
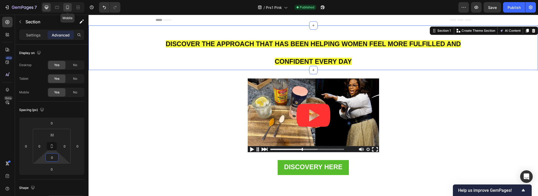
type input "0"
click at [65, 7] on icon at bounding box center [67, 7] width 5 height 5
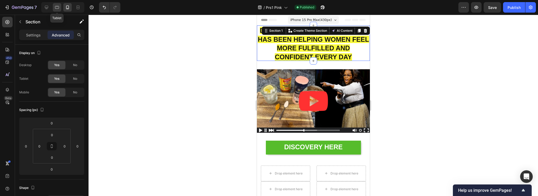
click at [58, 7] on icon at bounding box center [56, 7] width 5 height 5
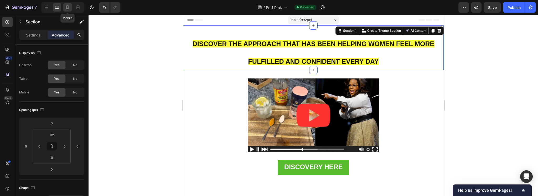
click at [67, 8] on icon at bounding box center [67, 7] width 5 height 5
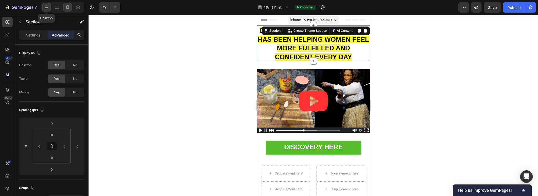
click at [48, 8] on icon at bounding box center [46, 7] width 3 height 3
type input "32"
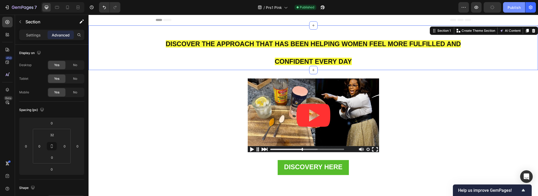
click at [514, 9] on div "Publish" at bounding box center [514, 8] width 13 height 6
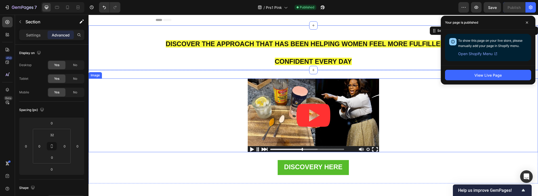
click at [343, 102] on img at bounding box center [313, 116] width 131 height 74
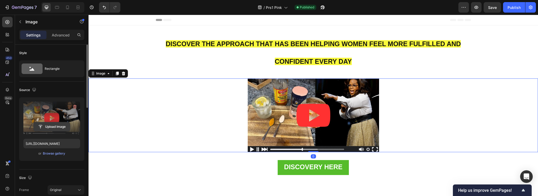
click at [54, 128] on input "file" at bounding box center [52, 127] width 36 height 9
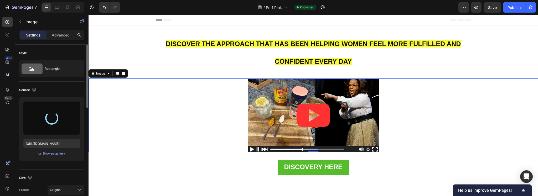
type input "https://cdn.shopify.com/s/files/1/0642/6558/4727/files/gempages_582312723258278…"
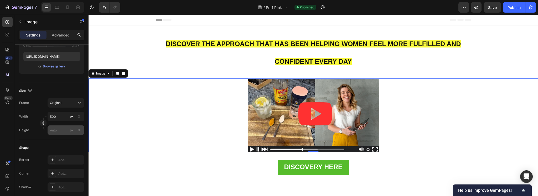
scroll to position [219, 0]
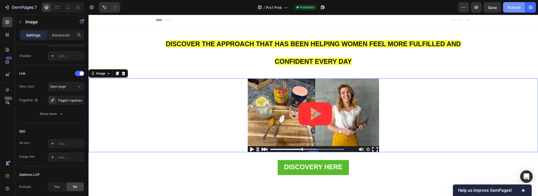
click at [517, 6] on div "Publish" at bounding box center [514, 8] width 13 height 6
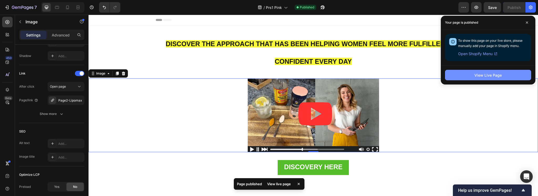
click at [495, 75] on div "View Live Page" at bounding box center [488, 76] width 27 height 6
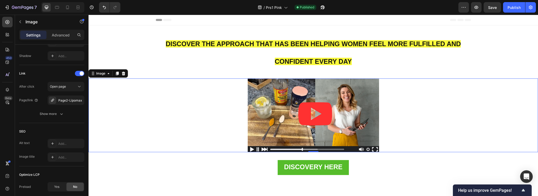
scroll to position [88, 0]
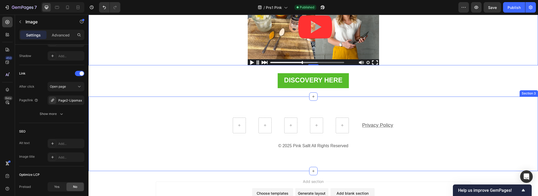
click at [368, 101] on div "Privacy Policy Text block Row © 2025 Pink Sallt All Rights Reserved Text block …" at bounding box center [314, 134] width 450 height 75
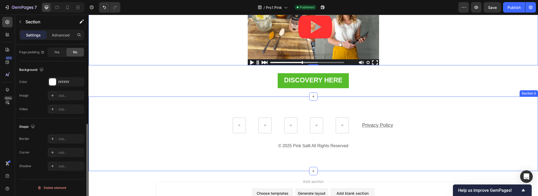
scroll to position [0, 0]
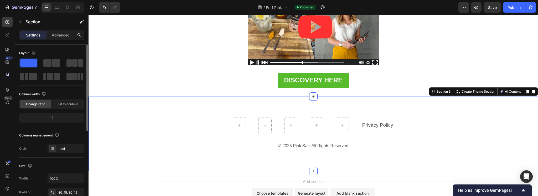
drag, startPoint x: 63, startPoint y: 34, endPoint x: 64, endPoint y: 45, distance: 11.1
click at [62, 34] on p "Advanced" at bounding box center [61, 35] width 18 height 6
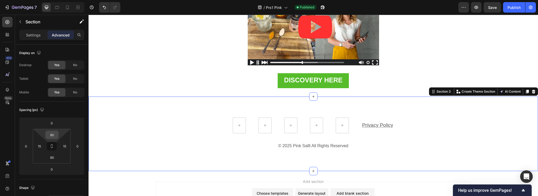
click at [56, 133] on input "80" at bounding box center [52, 135] width 11 height 8
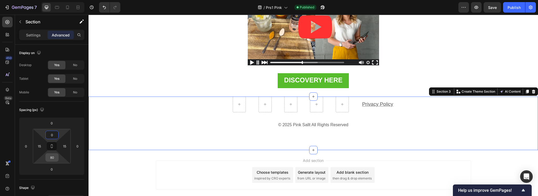
type input "0"
click at [54, 155] on input "80" at bounding box center [52, 158] width 11 height 8
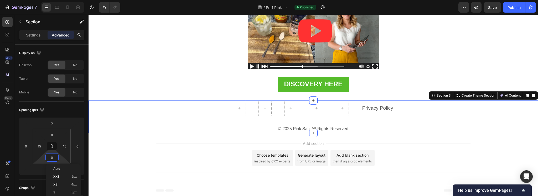
scroll to position [83, 0]
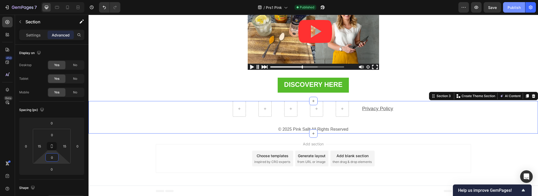
type input "0"
click at [513, 8] on div "Publish" at bounding box center [514, 8] width 13 height 6
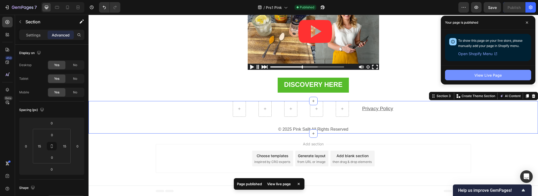
click at [491, 76] on div "View Live Page" at bounding box center [488, 76] width 27 height 6
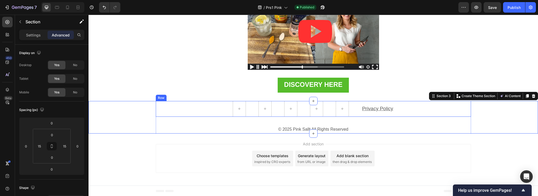
click at [401, 108] on div "Privacy Policy Text block Row" at bounding box center [313, 109] width 315 height 16
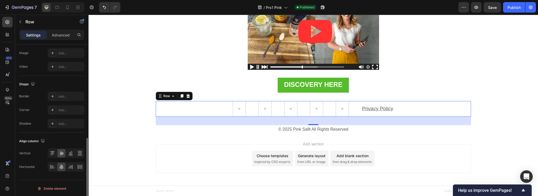
scroll to position [0, 0]
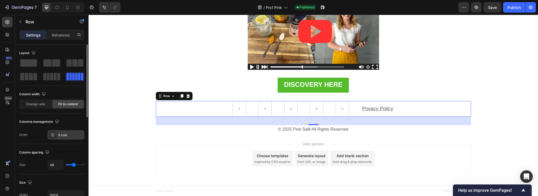
click at [65, 134] on div "6 cols" at bounding box center [70, 135] width 25 height 5
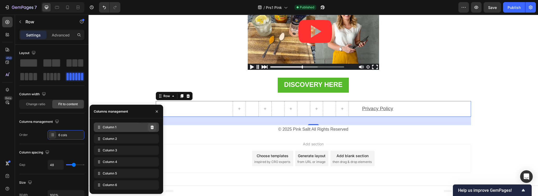
click at [154, 129] on icon at bounding box center [152, 128] width 3 height 4
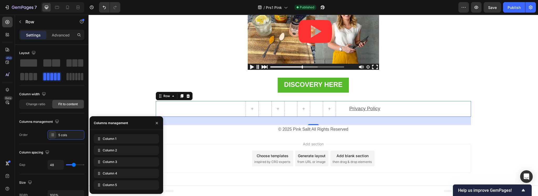
click at [154, 129] on div at bounding box center [157, 122] width 13 height 13
click at [155, 136] on button at bounding box center [152, 139] width 8 height 8
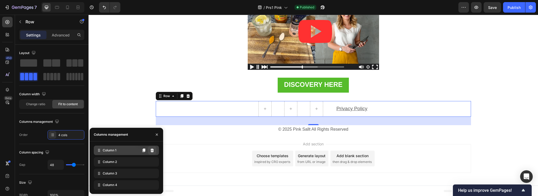
click at [154, 151] on button at bounding box center [152, 150] width 8 height 8
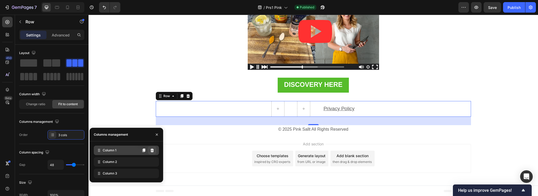
click at [152, 151] on icon at bounding box center [152, 151] width 3 height 4
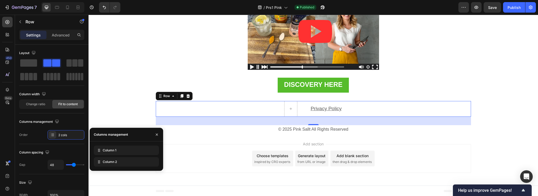
click at [0, 0] on icon at bounding box center [0, 0] width 0 height 0
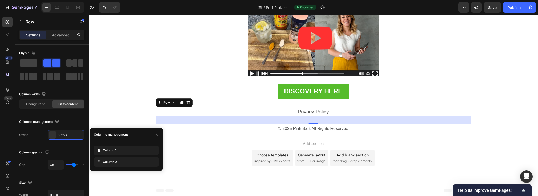
scroll to position [76, 0]
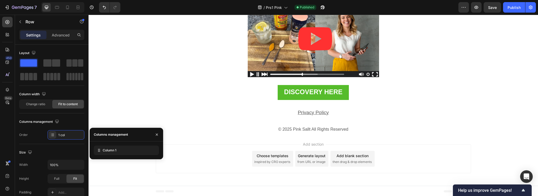
click at [215, 145] on div "Add section Choose templates inspired by CRO experts Generate layout from URL o…" at bounding box center [313, 159] width 315 height 29
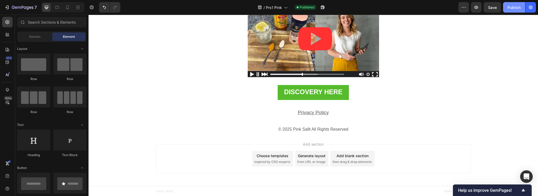
click at [518, 7] on div "Publish" at bounding box center [514, 8] width 13 height 6
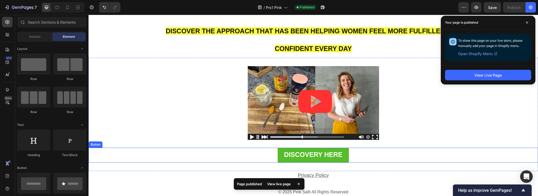
scroll to position [0, 0]
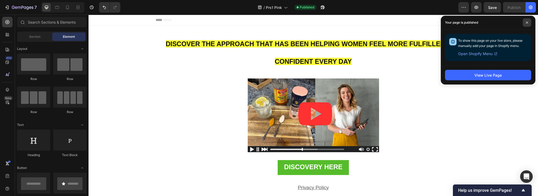
click at [531, 24] on span at bounding box center [527, 22] width 8 height 8
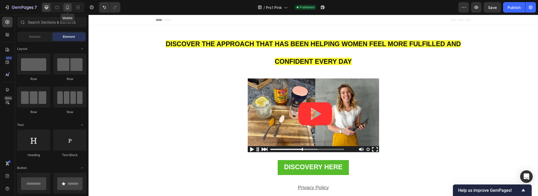
click at [68, 9] on icon at bounding box center [67, 8] width 3 height 4
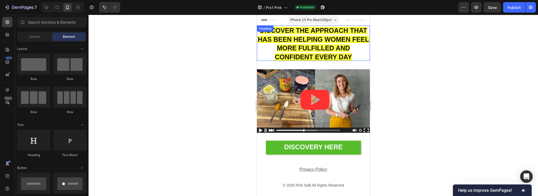
click at [258, 48] on h2 "DISCOVER THE APPROACH THAT HAS BEEN HELPING WOMEN FEEL MORE FULFILLED AND CONFI…" at bounding box center [313, 43] width 113 height 35
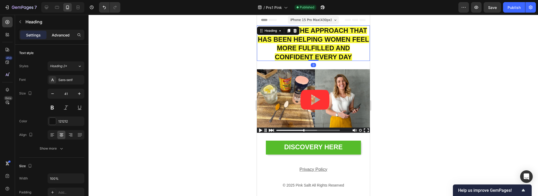
click at [59, 34] on p "Advanced" at bounding box center [61, 35] width 18 height 6
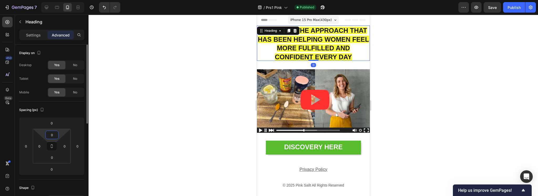
click at [55, 137] on input "0" at bounding box center [52, 135] width 11 height 8
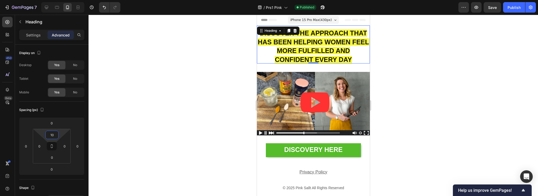
type input "10"
click at [511, 1] on div "7 Version history / Prs1 Pink Published Preview Save Publish" at bounding box center [269, 7] width 538 height 15
click at [517, 7] on div "Publish" at bounding box center [514, 8] width 13 height 6
click at [180, 108] on div at bounding box center [314, 106] width 450 height 182
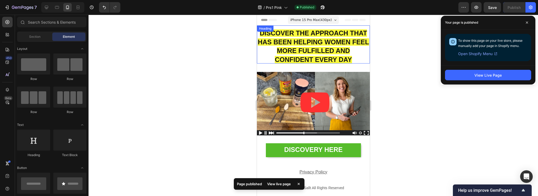
click at [273, 59] on strong "DISCOVER THE APPROACH THAT HAS BEEN HELPING WOMEN FEEL MORE FULFILLED AND CONFI…" at bounding box center [313, 46] width 111 height 34
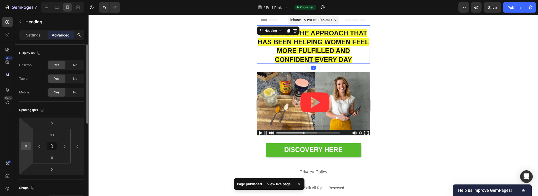
click at [26, 149] on input "0" at bounding box center [26, 146] width 8 height 8
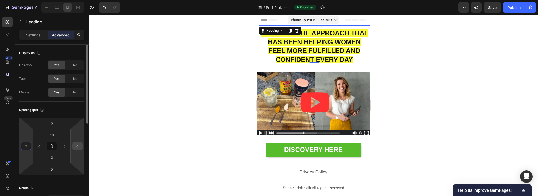
type input "7"
click at [79, 148] on input "0" at bounding box center [78, 146] width 8 height 8
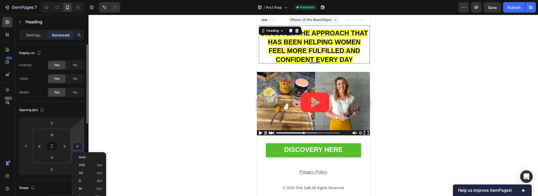
type input "7"
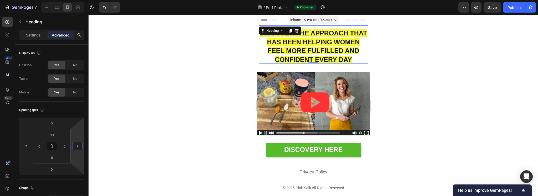
click at [188, 126] on div at bounding box center [314, 106] width 450 height 182
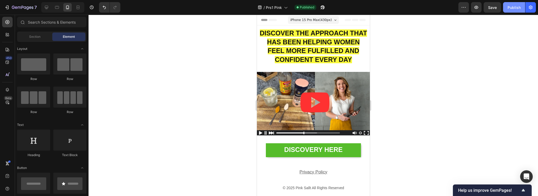
click at [511, 10] on div "Publish" at bounding box center [514, 8] width 13 height 6
